Goal: Check status: Check status

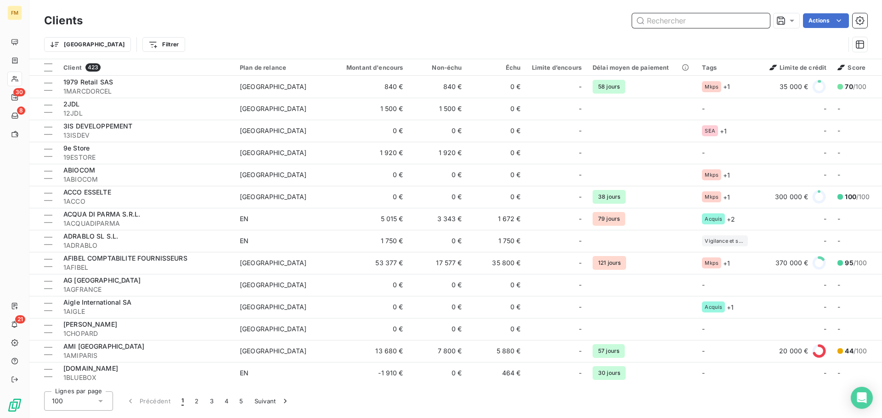
click at [675, 19] on input "text" at bounding box center [701, 20] width 138 height 15
paste input "1AFIBEL"
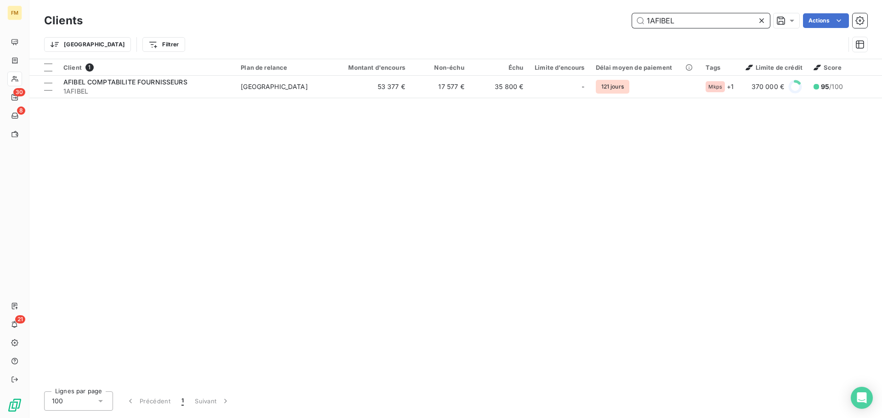
type input "1AFIBEL"
click at [493, 99] on div "Client 1 Plan de relance Montant d'encours Non-échu Échu Limite d’encours Délai…" at bounding box center [455, 221] width 853 height 325
click at [502, 100] on div "Client 1 Plan de relance Montant d'encours Non-échu Échu Limite d’encours Délai…" at bounding box center [455, 221] width 853 height 325
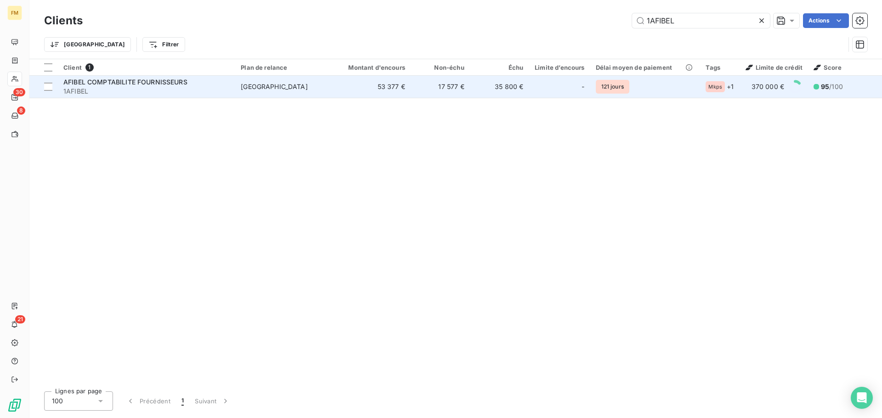
click at [504, 93] on td "35 800 €" at bounding box center [499, 87] width 59 height 22
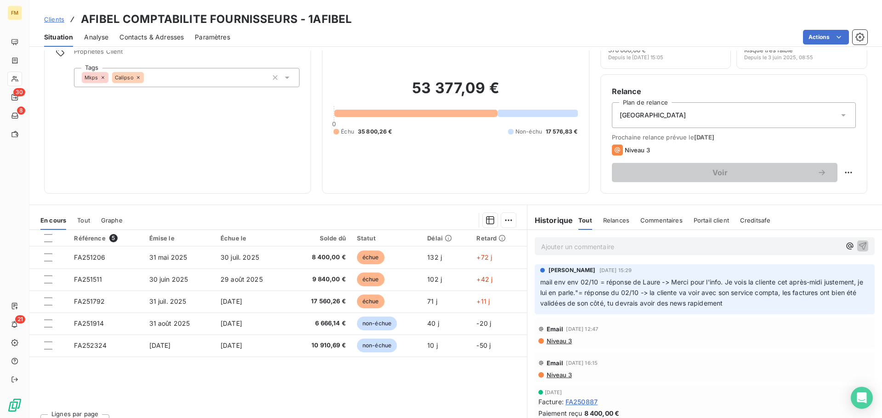
scroll to position [62, 0]
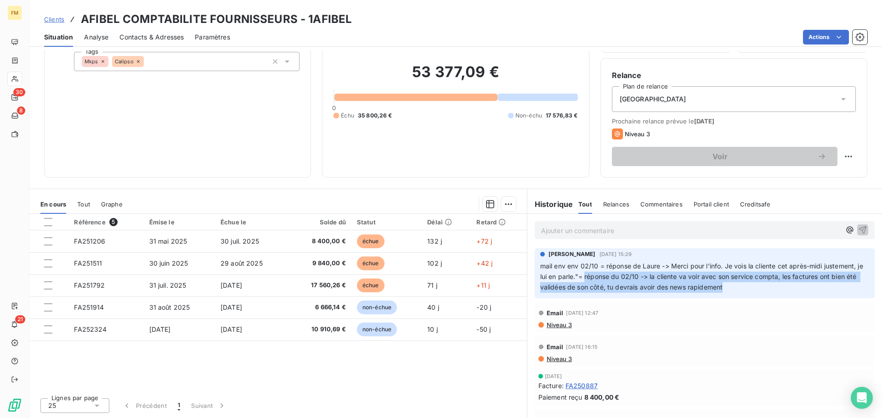
drag, startPoint x: 743, startPoint y: 289, endPoint x: 588, endPoint y: 281, distance: 154.5
click at [588, 281] on p "mail env env 02/10 = réponse de Laure -> Merci pour l'info. Je vois la cliente …" at bounding box center [704, 277] width 329 height 32
copy span "réponse du 02/10 -> la cliente va voir avec son service compta, les factures on…"
click at [770, 281] on p "mail env env 02/10 = réponse de Laure -> Merci pour l'info. Je vois la cliente …" at bounding box center [704, 277] width 329 height 32
drag, startPoint x: 787, startPoint y: 279, endPoint x: 793, endPoint y: 291, distance: 13.4
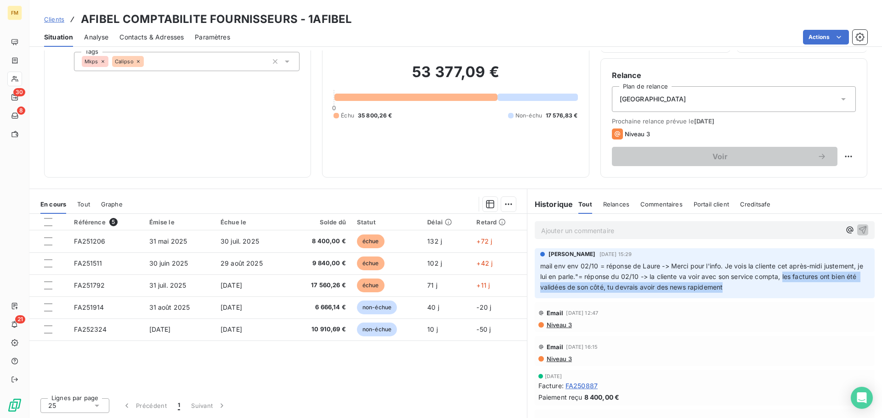
click at [793, 291] on p "mail env env 02/10 = réponse de Laure -> Merci pour l'info. Je vois la cliente …" at bounding box center [704, 277] width 329 height 32
copy span "les factures ont bien été validées de son côté, tu devrais avoir des news rapid…"
click at [52, 21] on span "Clients" at bounding box center [54, 19] width 20 height 7
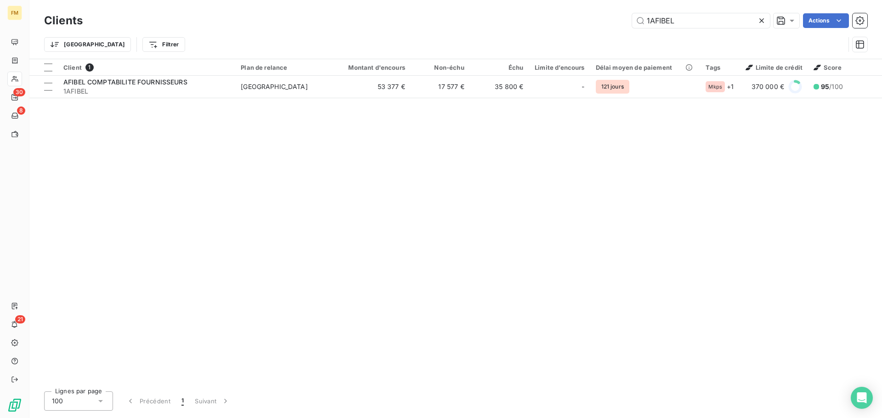
drag, startPoint x: 688, startPoint y: 19, endPoint x: 574, endPoint y: 25, distance: 113.6
click at [574, 25] on div "1AFIBEL Actions" at bounding box center [481, 20] width 774 height 15
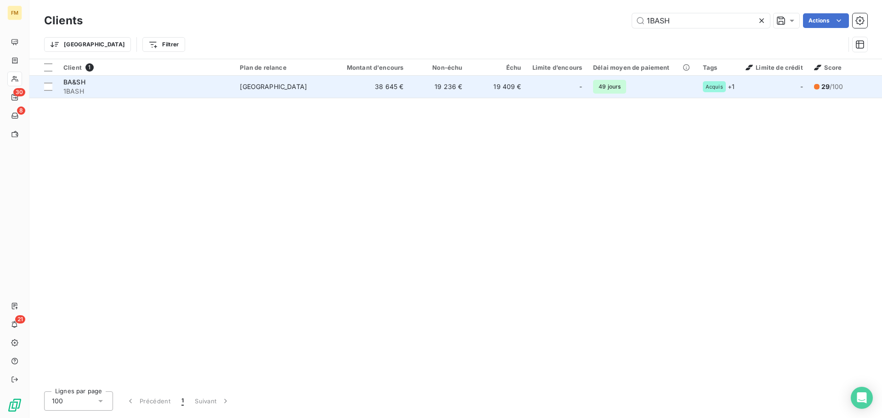
type input "1BASH"
click at [372, 88] on td "38 645 €" at bounding box center [369, 87] width 79 height 22
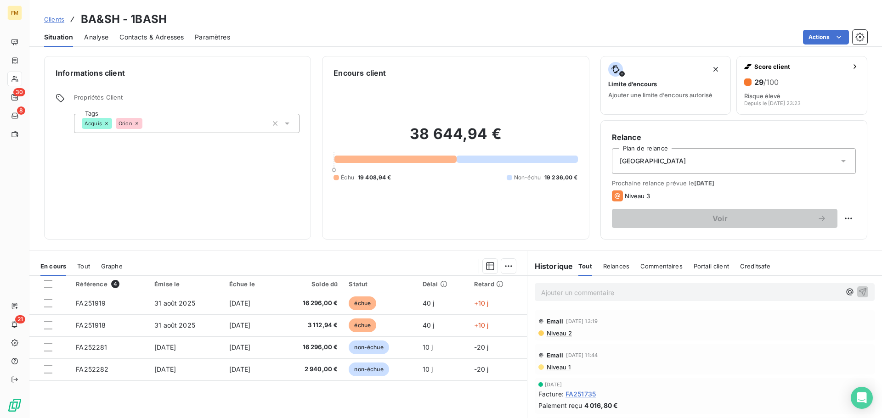
click at [53, 20] on span "Clients" at bounding box center [54, 19] width 20 height 7
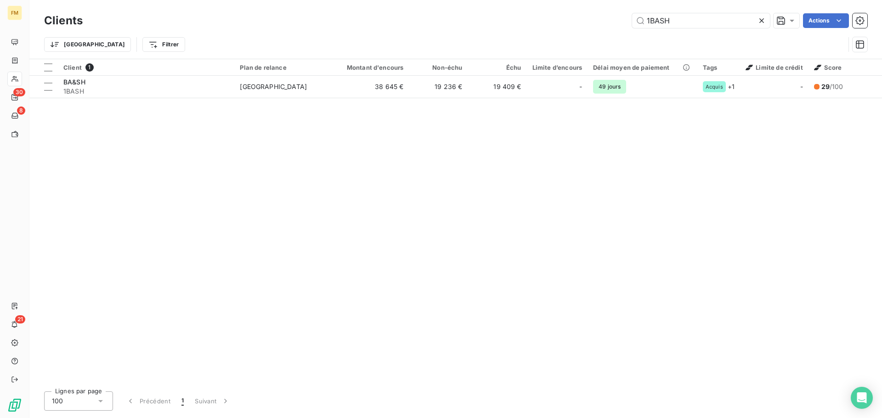
drag, startPoint x: 690, startPoint y: 24, endPoint x: 593, endPoint y: 18, distance: 97.1
click at [602, 21] on div "1BASH Actions" at bounding box center [481, 20] width 774 height 15
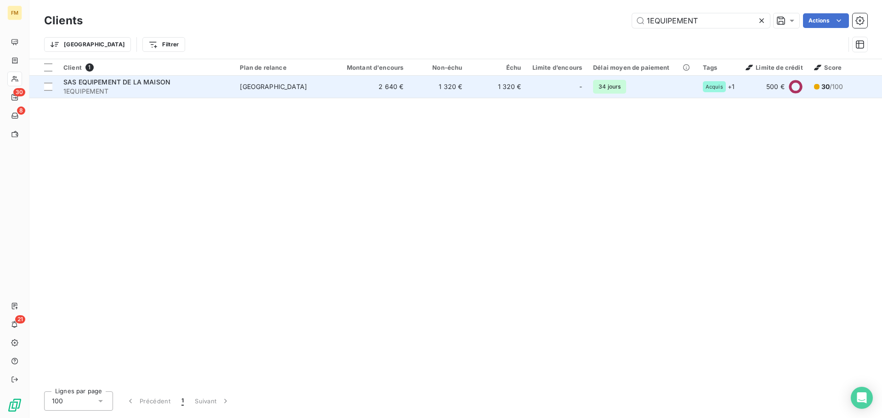
type input "1EQUIPEMENT"
click at [449, 87] on td "1 320 €" at bounding box center [438, 87] width 59 height 22
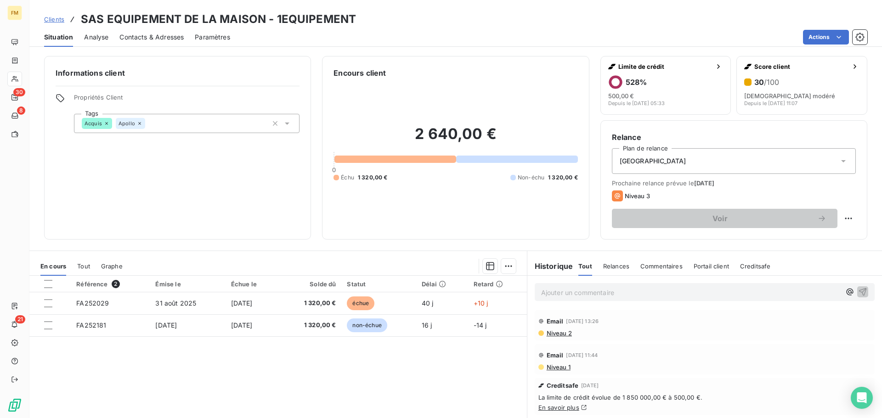
click at [55, 22] on span "Clients" at bounding box center [54, 19] width 20 height 7
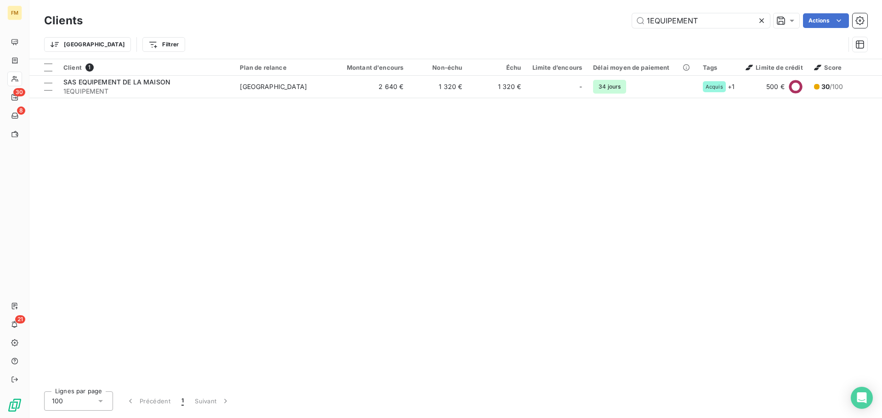
drag, startPoint x: 701, startPoint y: 19, endPoint x: 163, endPoint y: 26, distance: 538.4
click at [284, 30] on div "Clients 1EQUIPEMENT Actions" at bounding box center [455, 20] width 823 height 19
type input "puig"
